Goal: Information Seeking & Learning: Learn about a topic

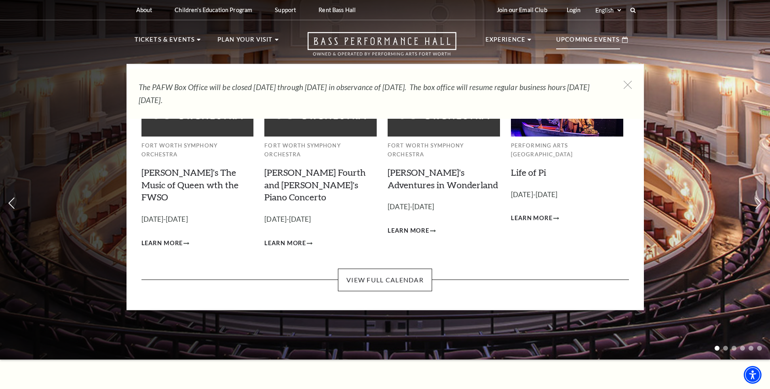
click at [614, 37] on p "Upcoming Events" at bounding box center [588, 42] width 64 height 15
click at [590, 38] on p "Upcoming Events" at bounding box center [588, 42] width 64 height 15
click at [403, 269] on link "View Full Calendar" at bounding box center [385, 280] width 94 height 23
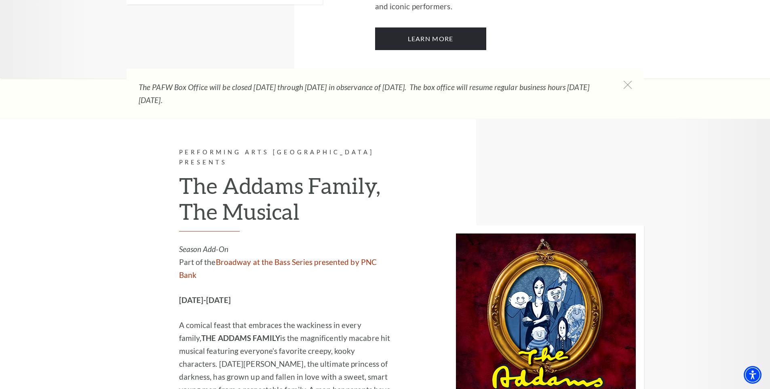
scroll to position [1657, 0]
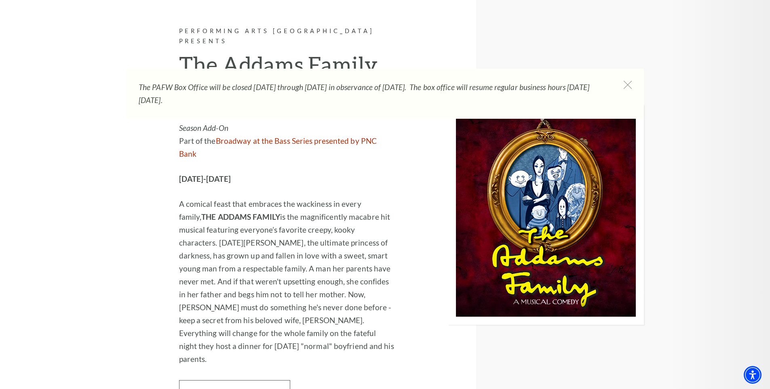
click at [275, 380] on link "Learn More" at bounding box center [234, 391] width 111 height 23
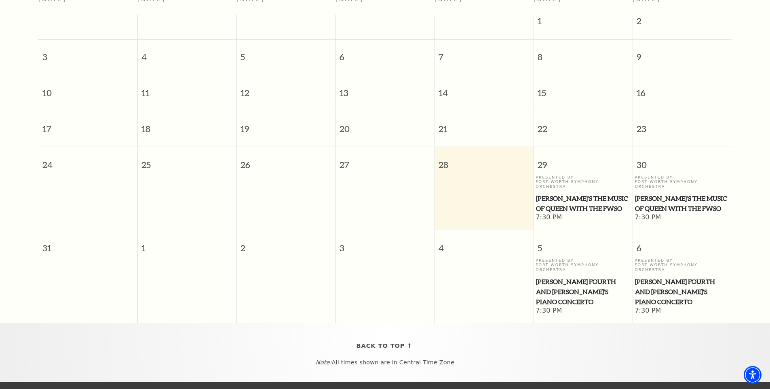
scroll to position [72, 0]
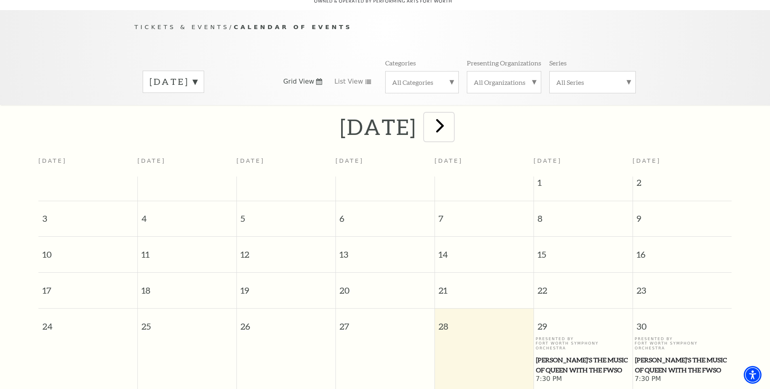
click at [451, 116] on span "next" at bounding box center [439, 125] width 23 height 23
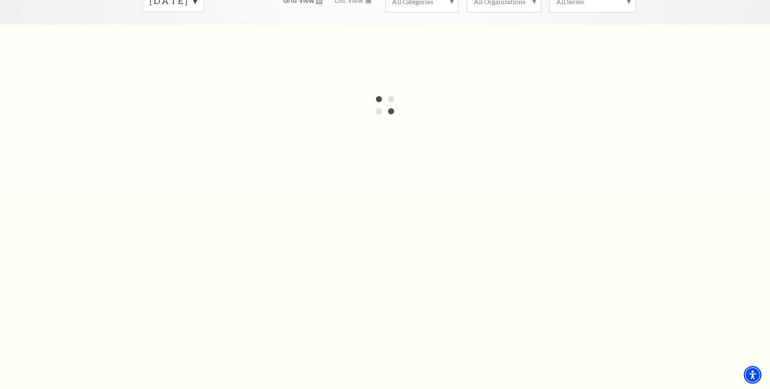
scroll to position [112, 0]
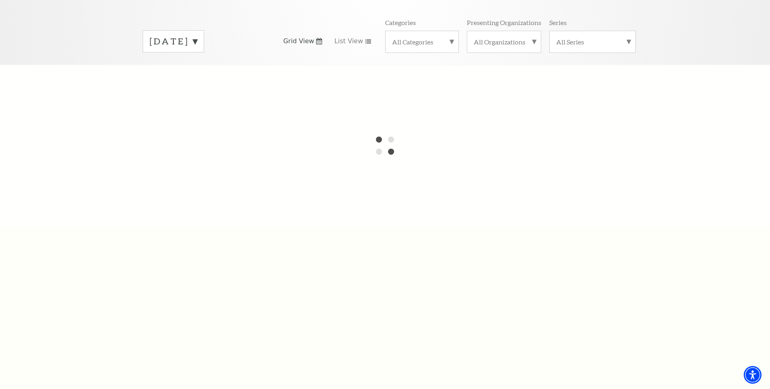
click at [204, 30] on div "August 2025" at bounding box center [173, 41] width 61 height 22
click at [197, 50] on label "September 2025" at bounding box center [174, 58] width 48 height 17
click at [197, 37] on label "August 2025" at bounding box center [174, 41] width 48 height 13
click at [197, 53] on label "September 2025" at bounding box center [174, 58] width 48 height 17
click at [257, 82] on div at bounding box center [385, 146] width 770 height 162
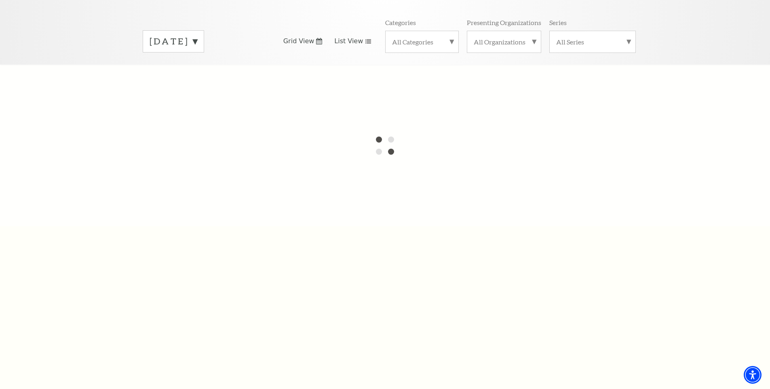
click at [352, 37] on span "List View" at bounding box center [348, 41] width 29 height 9
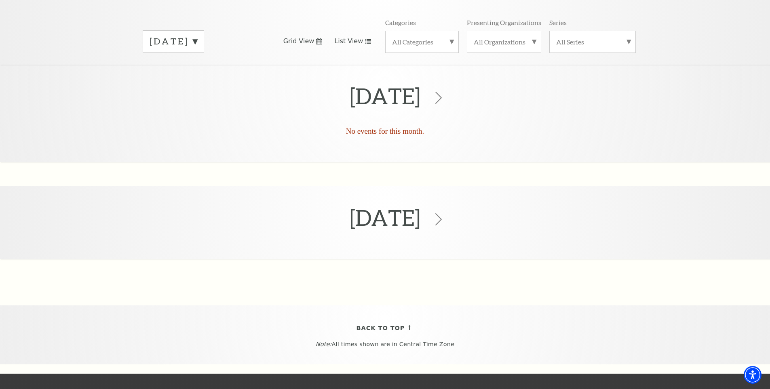
click at [415, 121] on h2 "August 2025" at bounding box center [385, 96] width 71 height 51
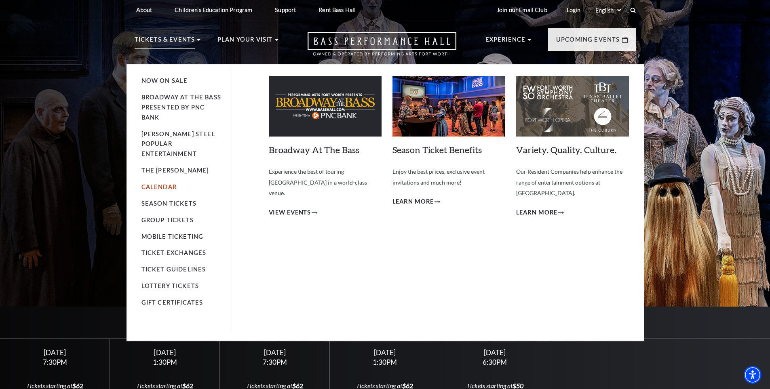
click at [166, 183] on link "Calendar" at bounding box center [158, 186] width 35 height 7
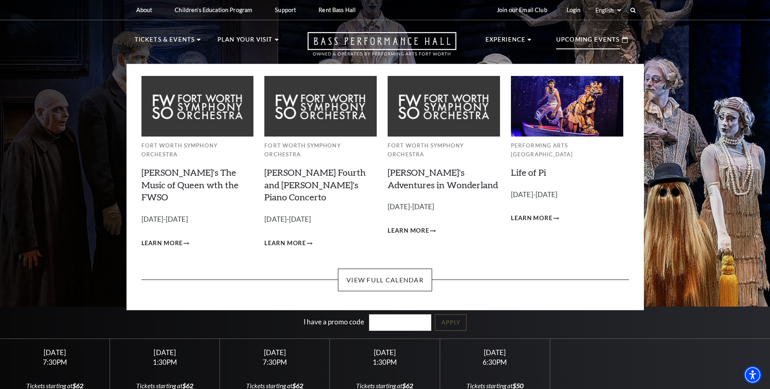
click at [611, 39] on p "Upcoming Events" at bounding box center [588, 42] width 64 height 15
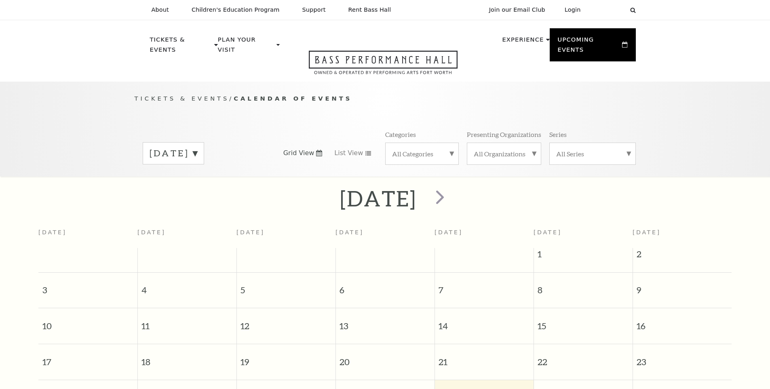
scroll to position [72, 0]
